Goal: Transaction & Acquisition: Purchase product/service

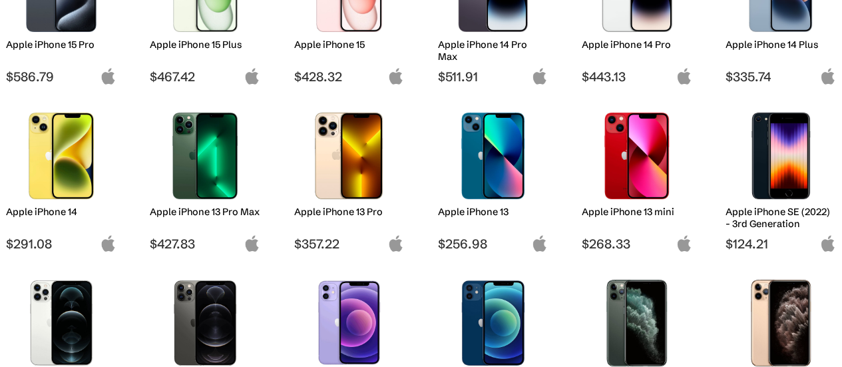
scroll to position [451, 0]
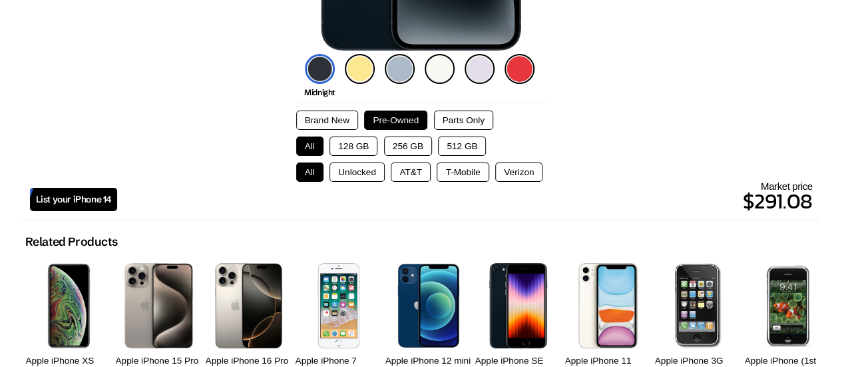
scroll to position [352, 0]
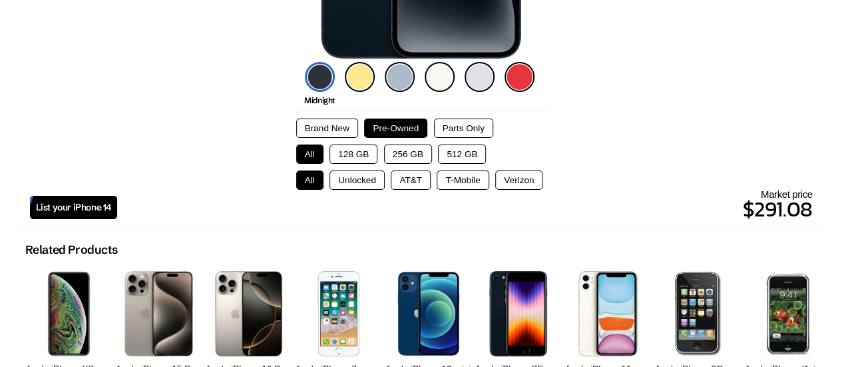
click at [328, 132] on button "Brand New" at bounding box center [327, 128] width 62 height 19
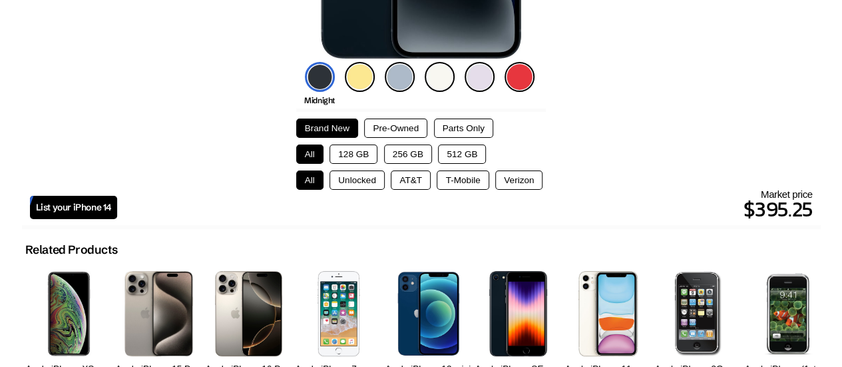
click at [400, 126] on button "Pre-Owned" at bounding box center [395, 128] width 63 height 19
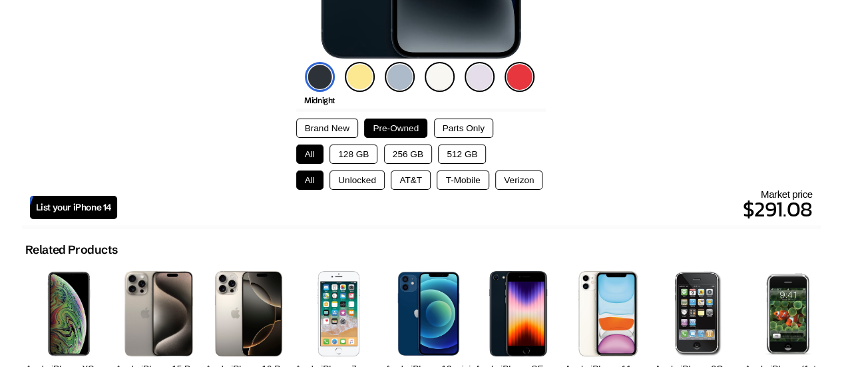
click at [337, 131] on button "Brand New" at bounding box center [327, 128] width 62 height 19
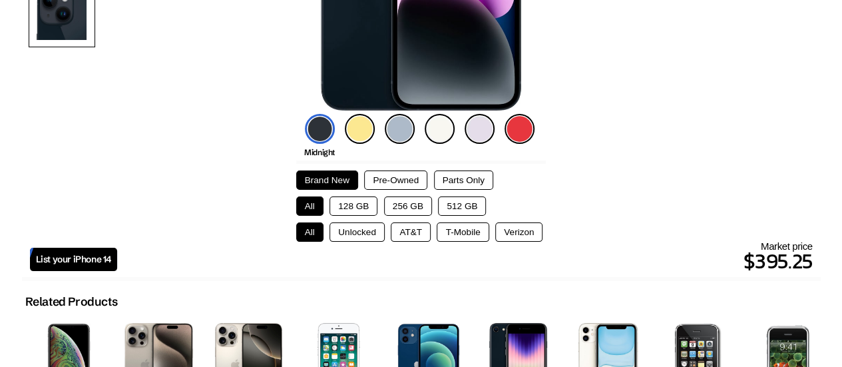
scroll to position [300, 0]
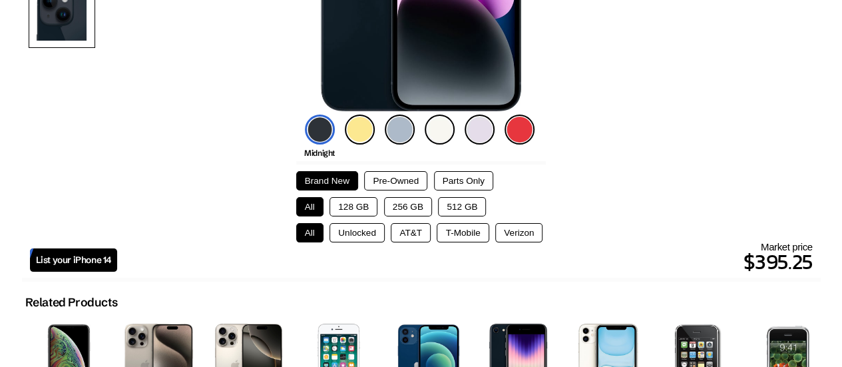
click at [479, 184] on button "Parts Only" at bounding box center [463, 180] width 59 height 19
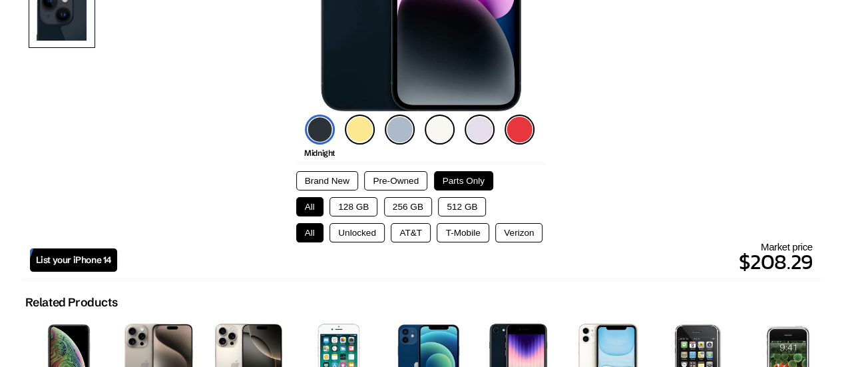
click at [333, 201] on button "128 GB" at bounding box center [354, 206] width 48 height 19
click at [336, 178] on button "Brand New" at bounding box center [327, 180] width 62 height 19
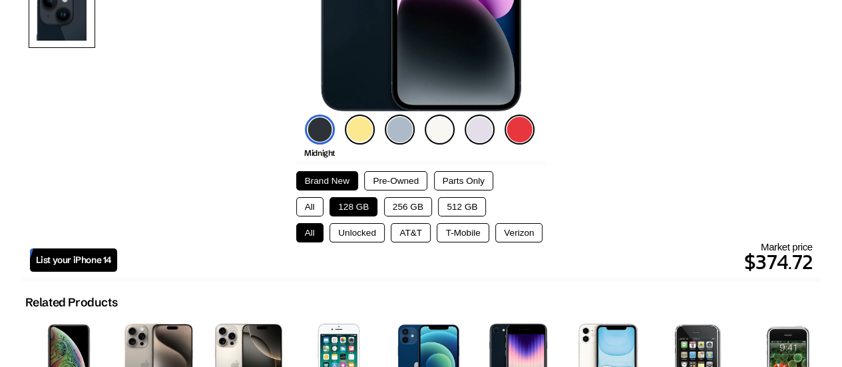
click at [364, 236] on button "Unlocked" at bounding box center [357, 232] width 55 height 19
click at [417, 234] on button "AT&T" at bounding box center [411, 232] width 40 height 19
click at [451, 235] on button "T-Mobile" at bounding box center [463, 232] width 52 height 19
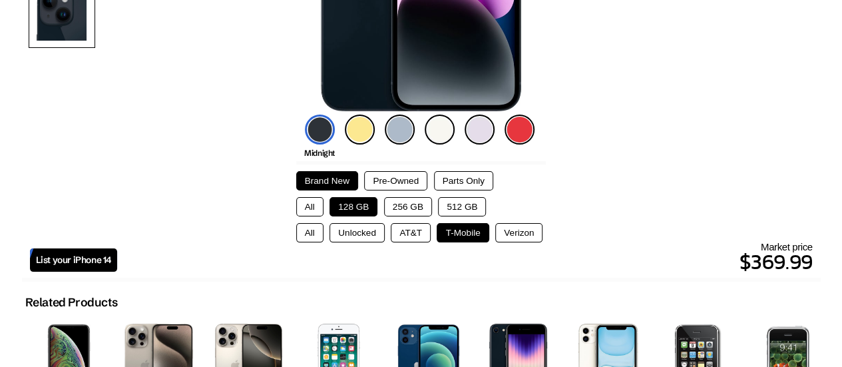
click at [519, 234] on button "Verizon" at bounding box center [518, 232] width 47 height 19
click at [413, 234] on button "AT&T" at bounding box center [411, 232] width 40 height 19
click at [414, 204] on button "256 GB" at bounding box center [408, 206] width 48 height 19
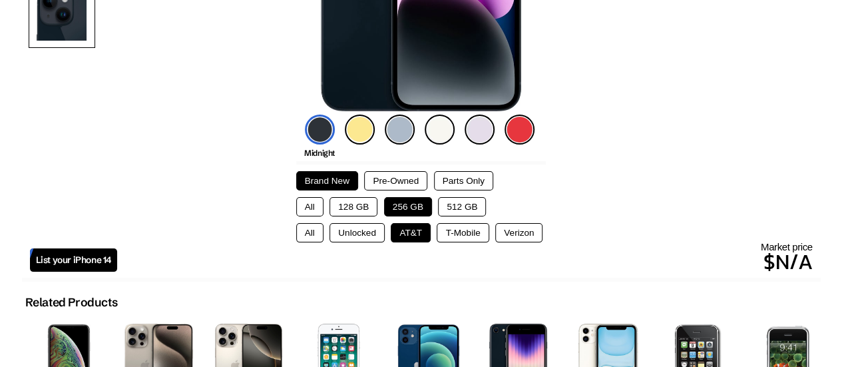
click at [461, 201] on button "512 GB" at bounding box center [462, 206] width 48 height 19
click at [376, 201] on button "128 GB" at bounding box center [354, 206] width 48 height 19
click at [316, 212] on button "All" at bounding box center [309, 206] width 27 height 19
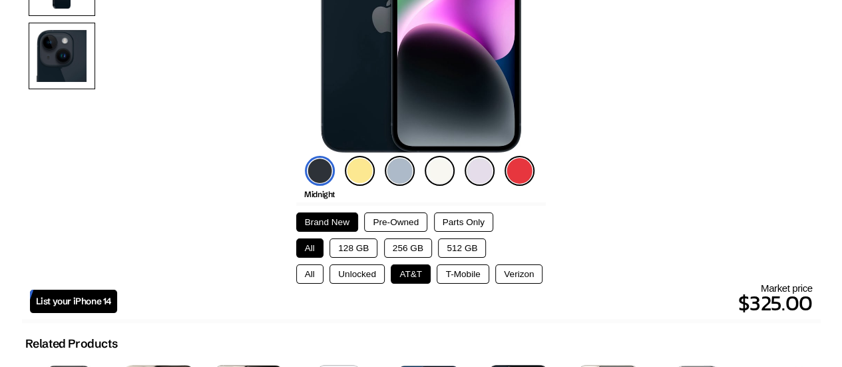
scroll to position [264, 0]
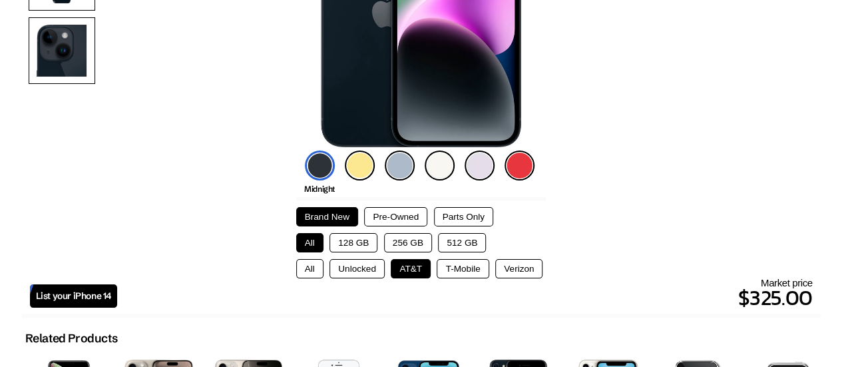
click at [412, 211] on button "Pre-Owned" at bounding box center [395, 216] width 63 height 19
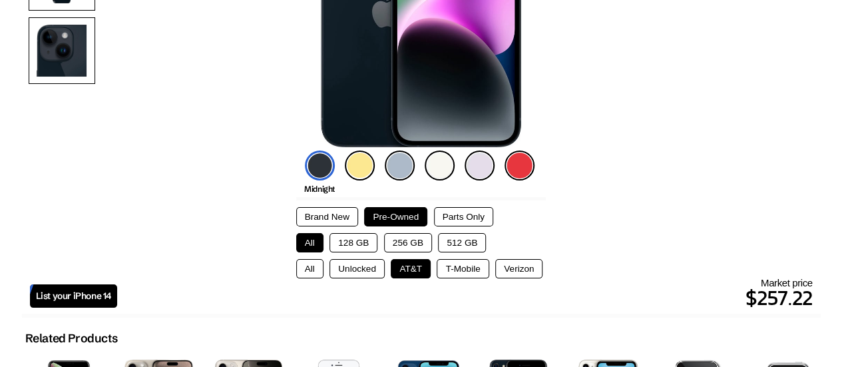
click at [352, 218] on button "Brand New" at bounding box center [327, 216] width 62 height 19
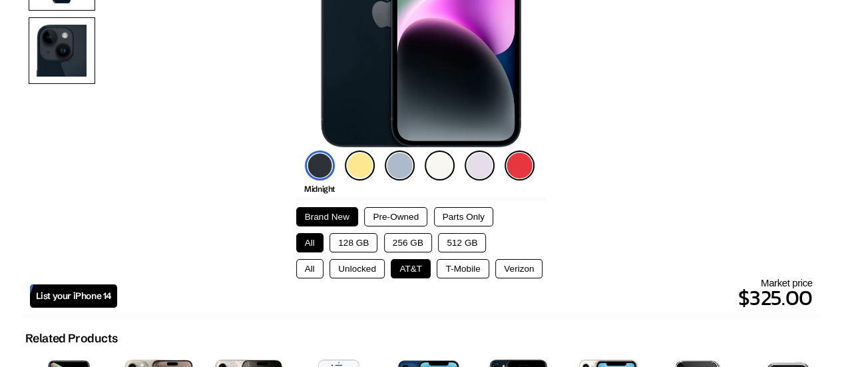
click at [370, 270] on button "Unlocked" at bounding box center [357, 268] width 55 height 19
click at [466, 269] on button "T-Mobile" at bounding box center [463, 268] width 52 height 19
click at [505, 277] on div "Market price $369.99" at bounding box center [465, 295] width 696 height 37
click at [468, 269] on button "T-Mobile" at bounding box center [463, 268] width 52 height 19
click at [523, 265] on button "Verizon" at bounding box center [518, 268] width 47 height 19
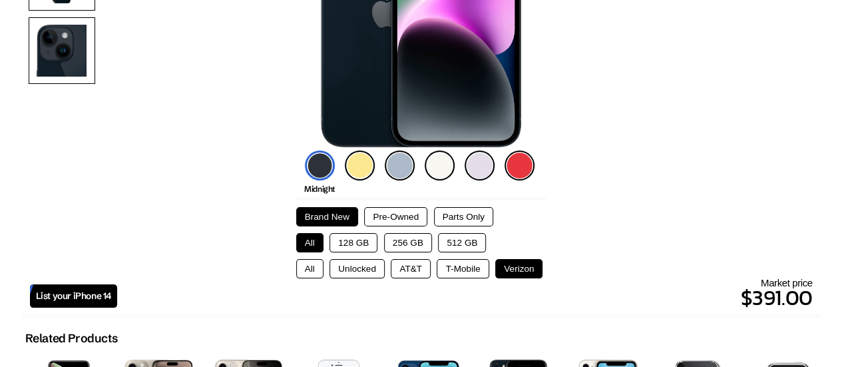
click at [474, 260] on button "T-Mobile" at bounding box center [463, 268] width 52 height 19
click at [414, 272] on button "AT&T" at bounding box center [411, 268] width 40 height 19
click at [369, 266] on button "Unlocked" at bounding box center [357, 268] width 55 height 19
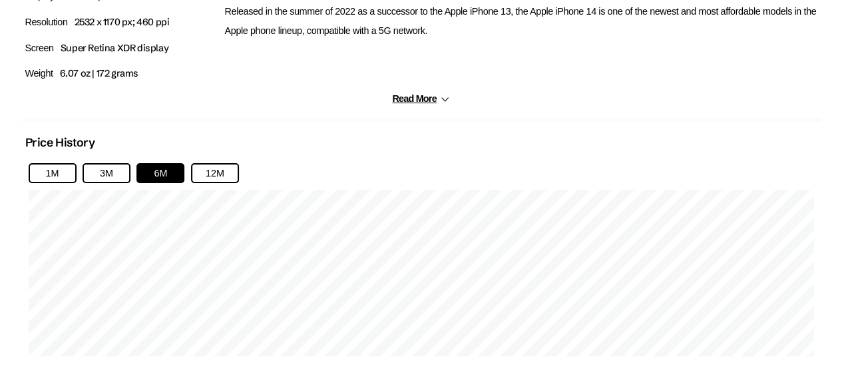
scroll to position [816, 0]
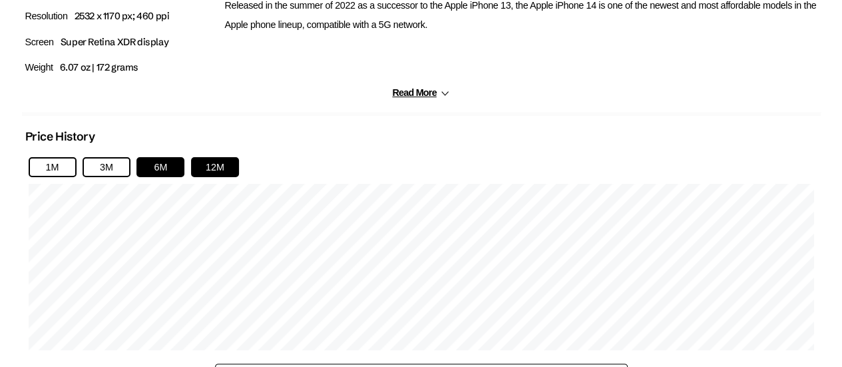
click at [229, 170] on button "12M" at bounding box center [215, 167] width 48 height 20
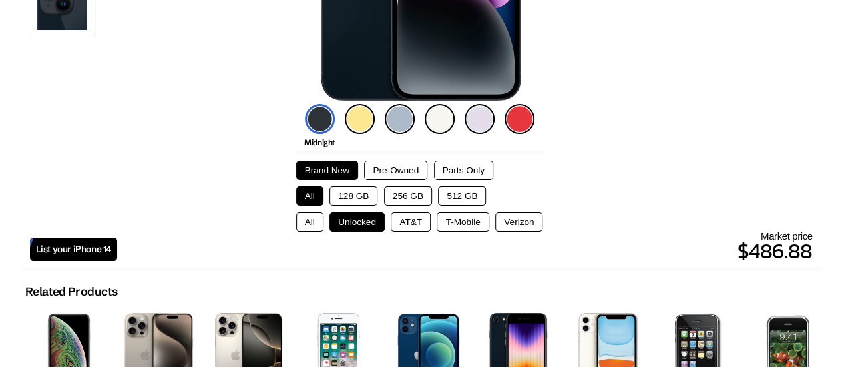
scroll to position [304, 0]
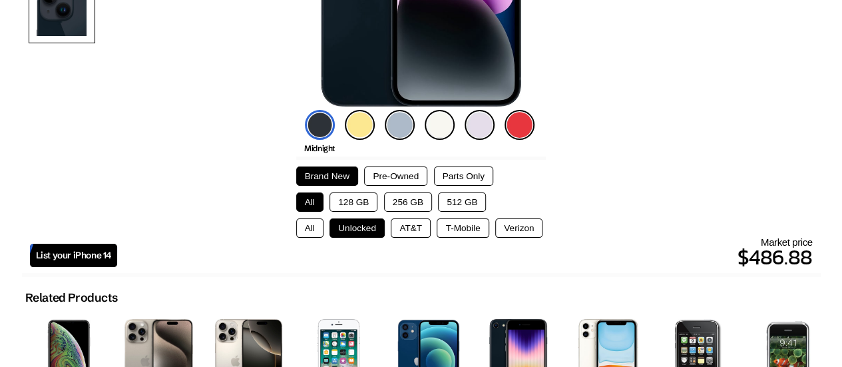
click at [316, 231] on button "All" at bounding box center [309, 227] width 27 height 19
click at [418, 230] on button "AT&T" at bounding box center [411, 227] width 40 height 19
click at [411, 172] on button "Pre-Owned" at bounding box center [395, 175] width 63 height 19
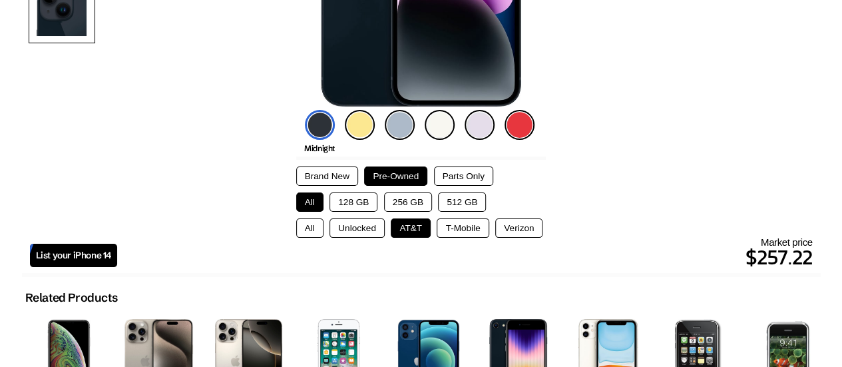
click at [467, 182] on button "Parts Only" at bounding box center [463, 175] width 59 height 19
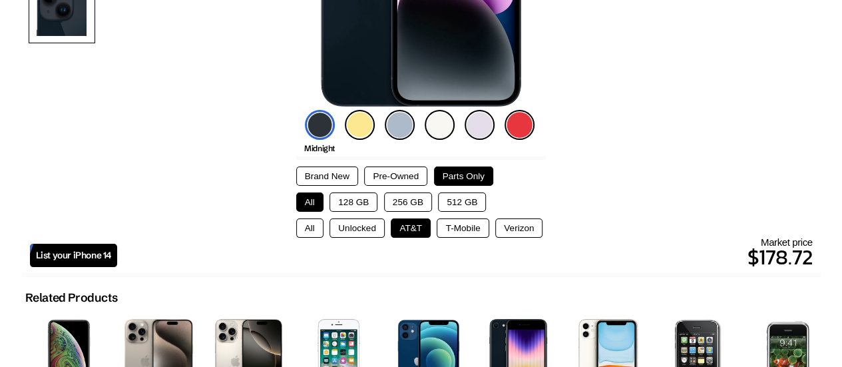
click at [401, 181] on button "Pre-Owned" at bounding box center [395, 175] width 63 height 19
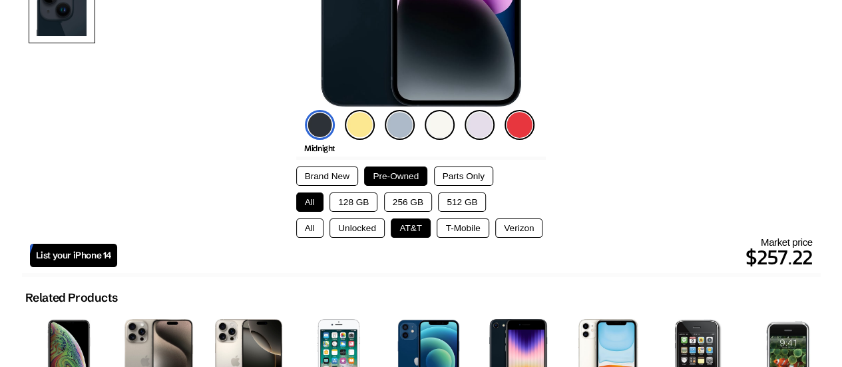
click at [342, 179] on button "Brand New" at bounding box center [327, 175] width 62 height 19
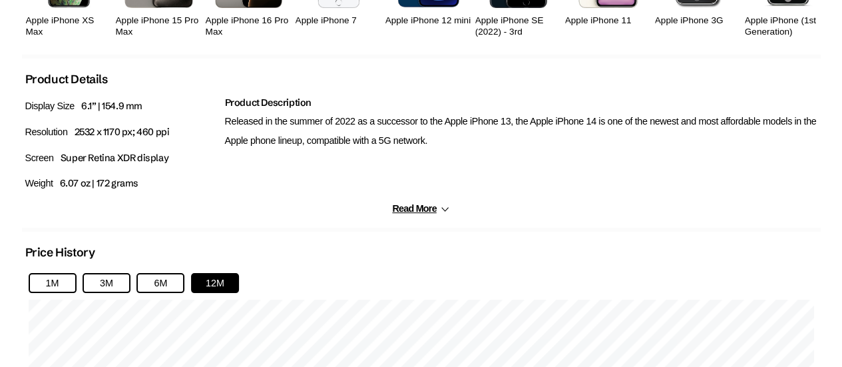
scroll to position [695, 0]
